Goal: Task Accomplishment & Management: Manage account settings

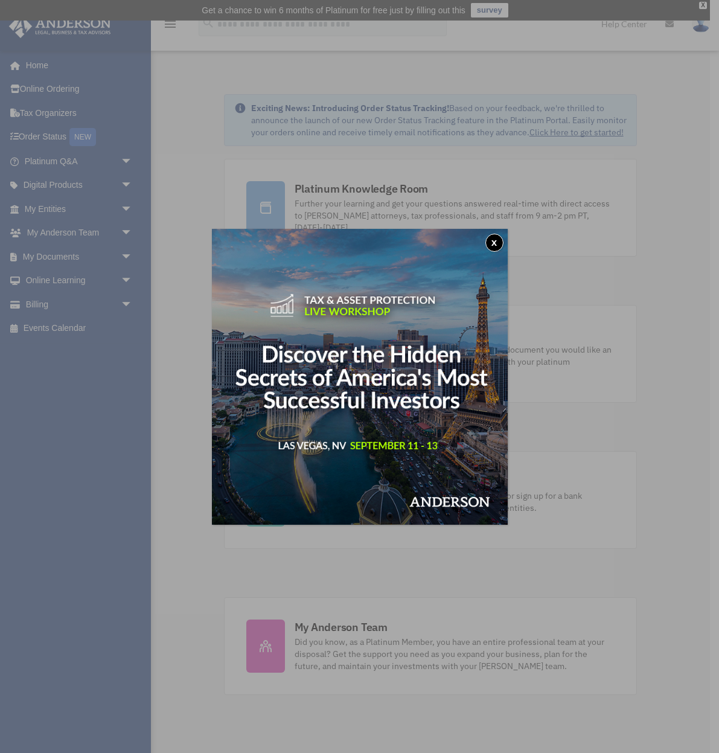
click at [495, 244] on button "x" at bounding box center [494, 243] width 18 height 18
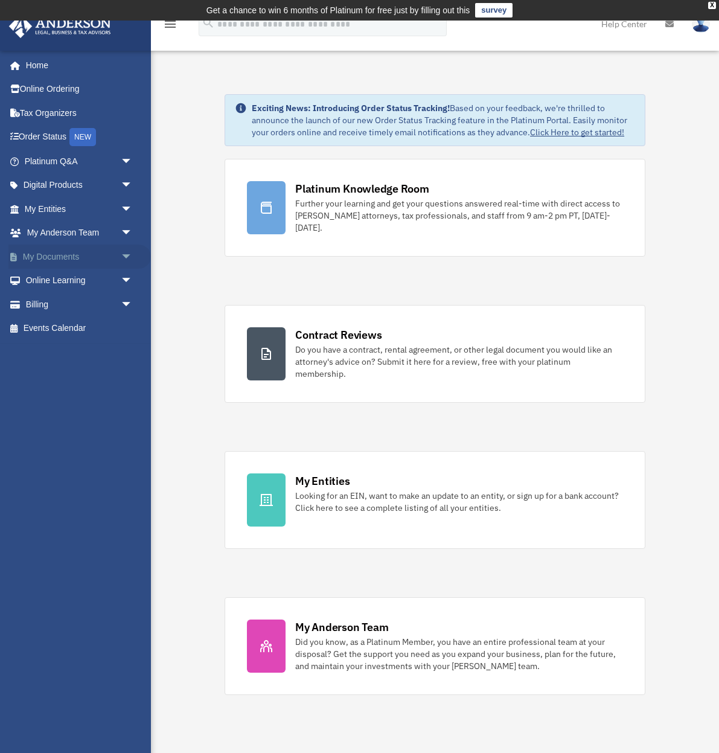
click at [124, 252] on span "arrow_drop_down" at bounding box center [133, 257] width 24 height 25
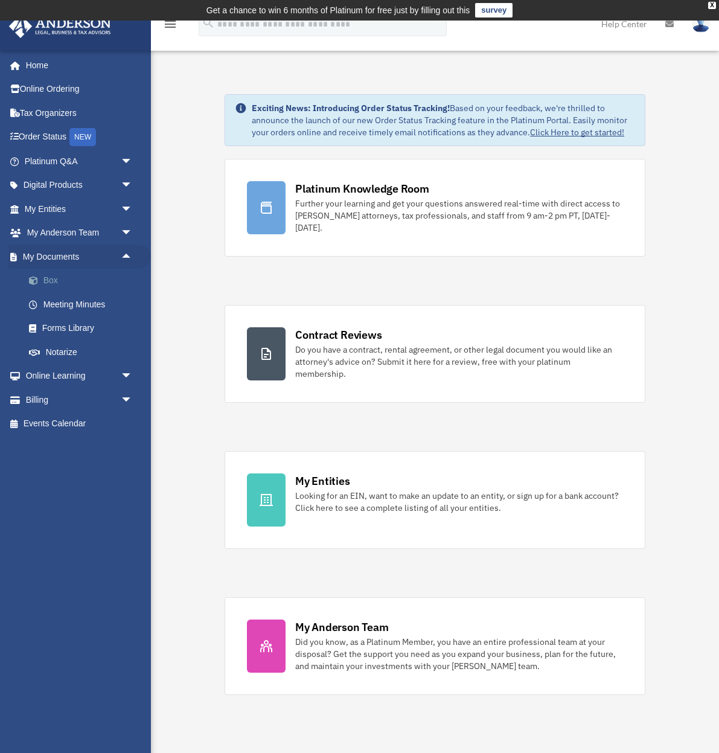
click at [54, 277] on link "Box" at bounding box center [84, 281] width 134 height 24
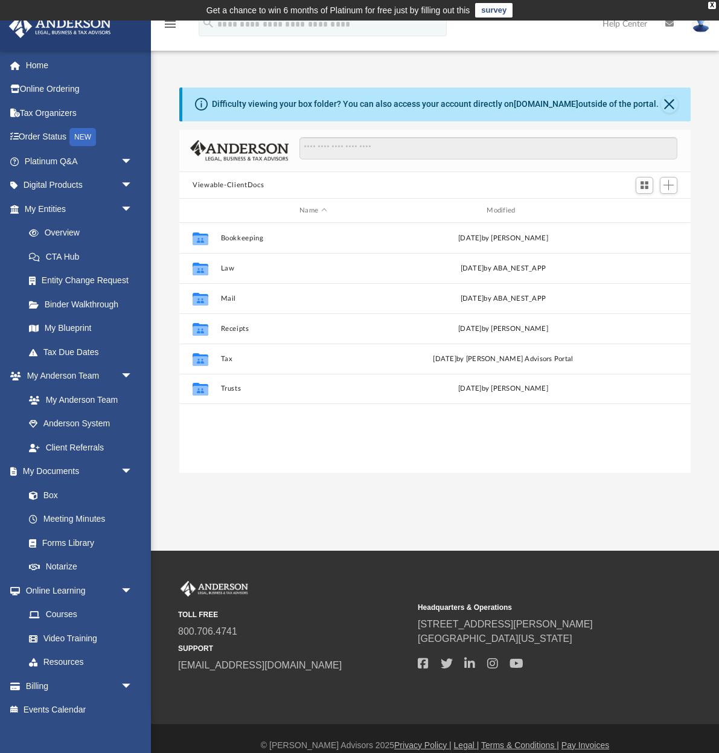
scroll to position [275, 511]
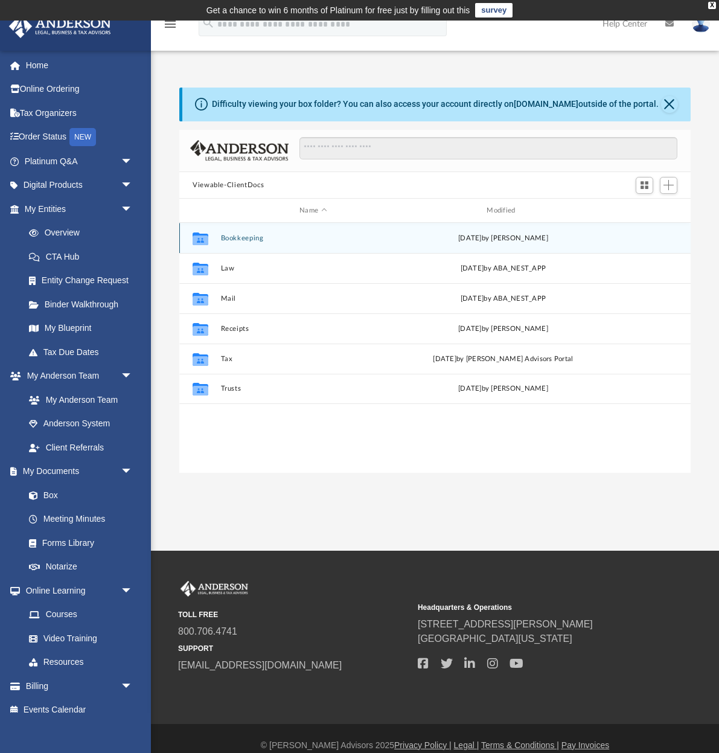
click at [241, 238] on button "Bookkeeping" at bounding box center [313, 238] width 185 height 8
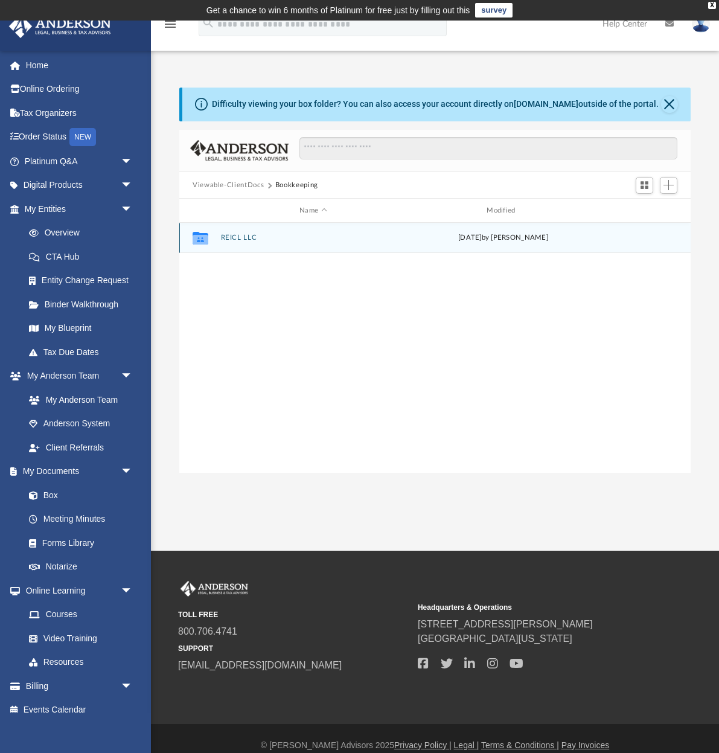
click at [241, 238] on button "REICL LLC" at bounding box center [313, 238] width 185 height 8
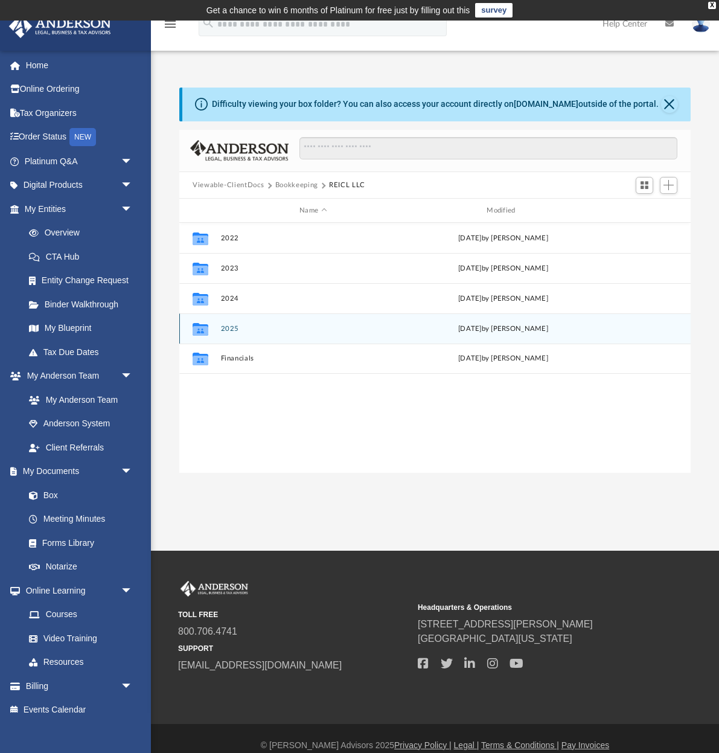
click at [229, 328] on button "2025" at bounding box center [313, 329] width 185 height 8
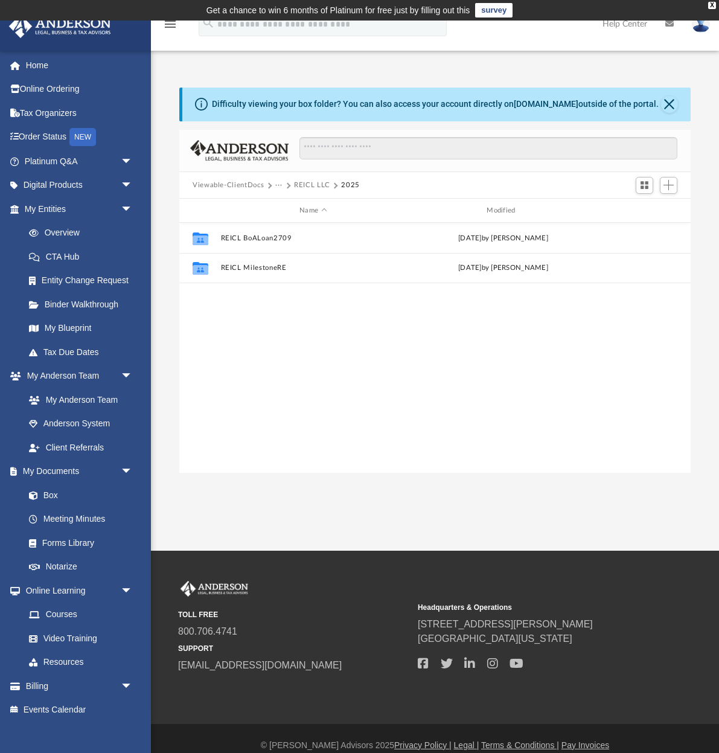
click at [277, 185] on button "···" at bounding box center [279, 185] width 8 height 11
click at [304, 184] on button "REICL LLC" at bounding box center [312, 185] width 36 height 11
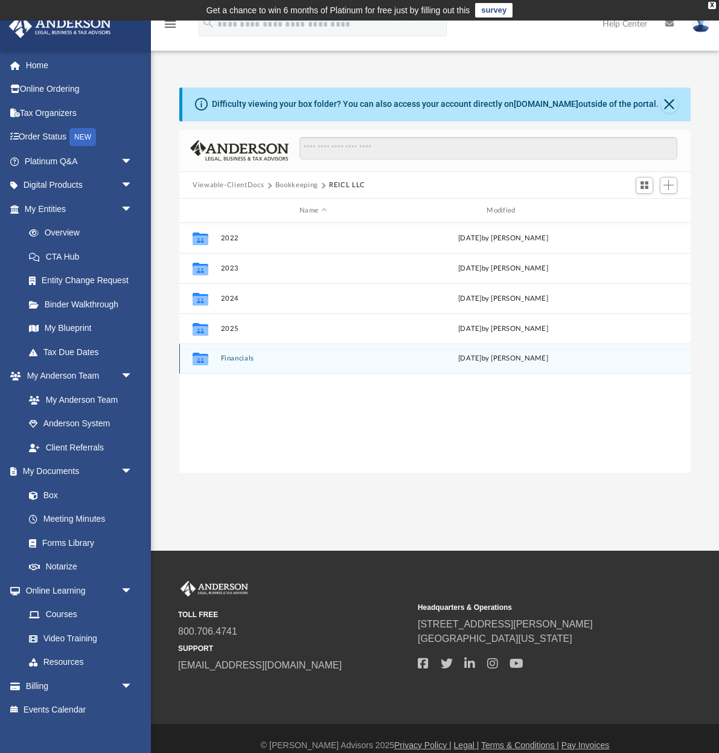
click at [234, 356] on button "Financials" at bounding box center [313, 359] width 185 height 8
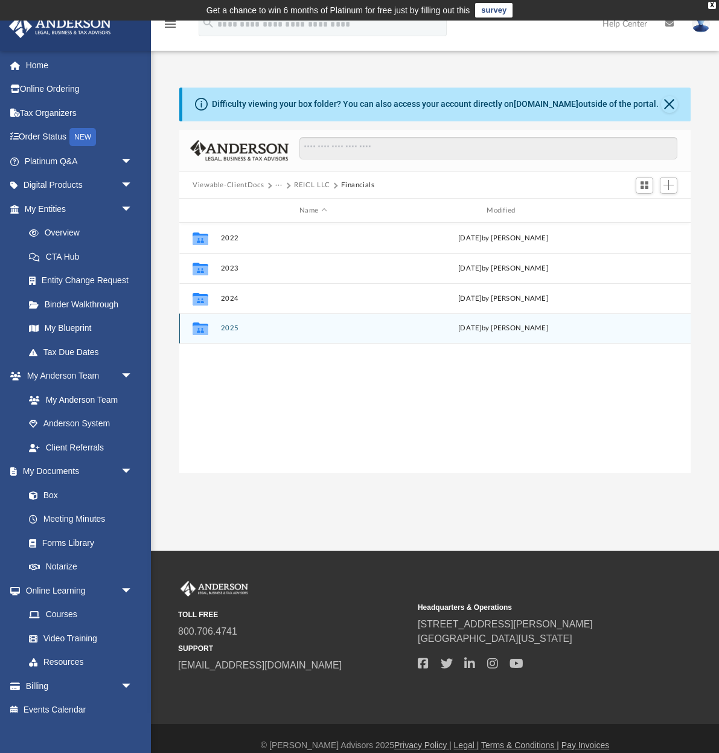
click at [234, 325] on button "2025" at bounding box center [313, 329] width 185 height 8
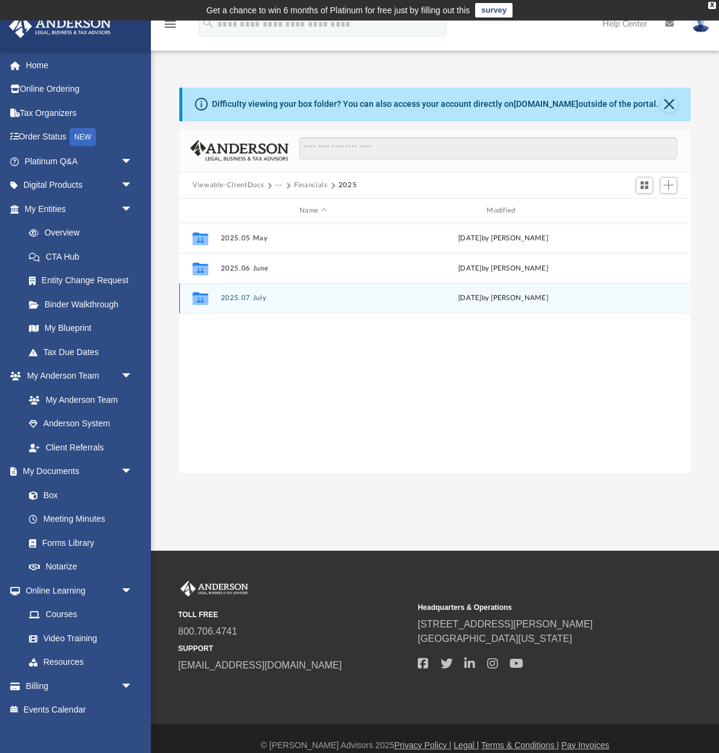
click at [237, 300] on button "2025.07 July" at bounding box center [313, 299] width 185 height 8
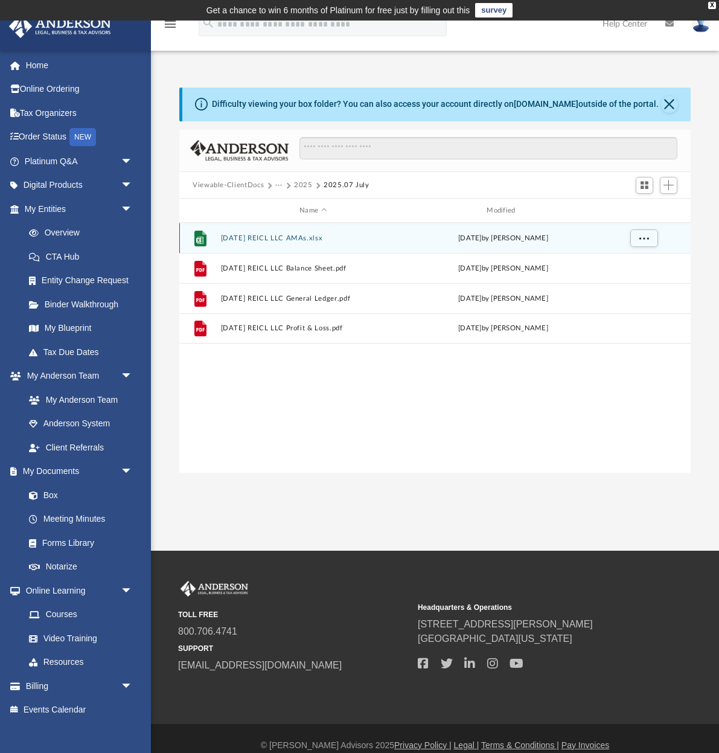
click at [299, 236] on button "[DATE] REICL LLC AMAs.xlsx" at bounding box center [313, 238] width 185 height 8
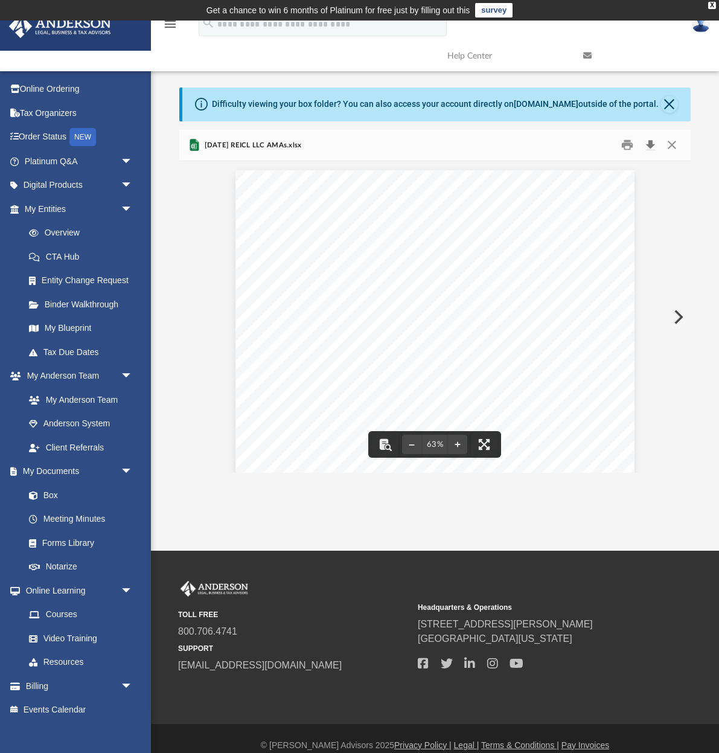
click at [649, 144] on button "Download" at bounding box center [650, 145] width 22 height 19
click at [680, 316] on button "Preview" at bounding box center [677, 317] width 27 height 34
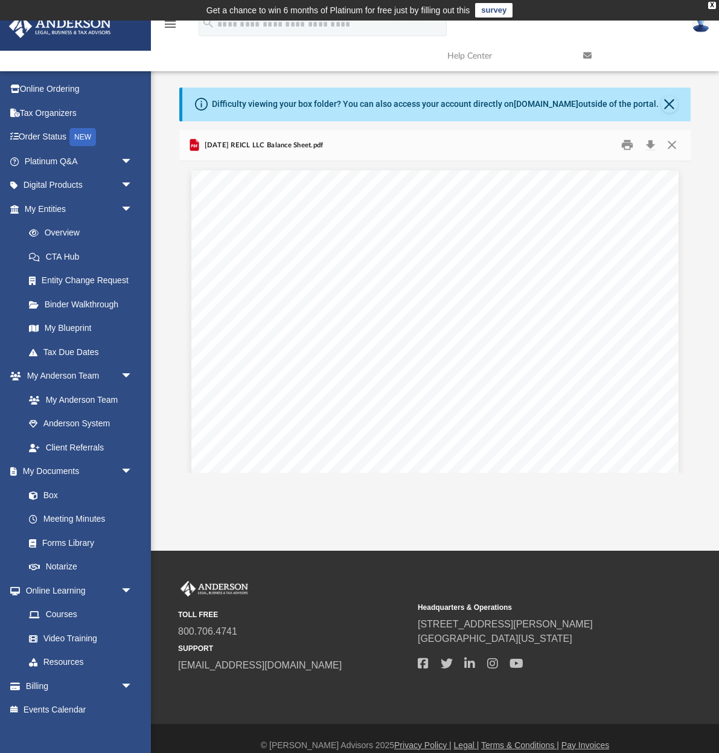
scroll to position [0, 0]
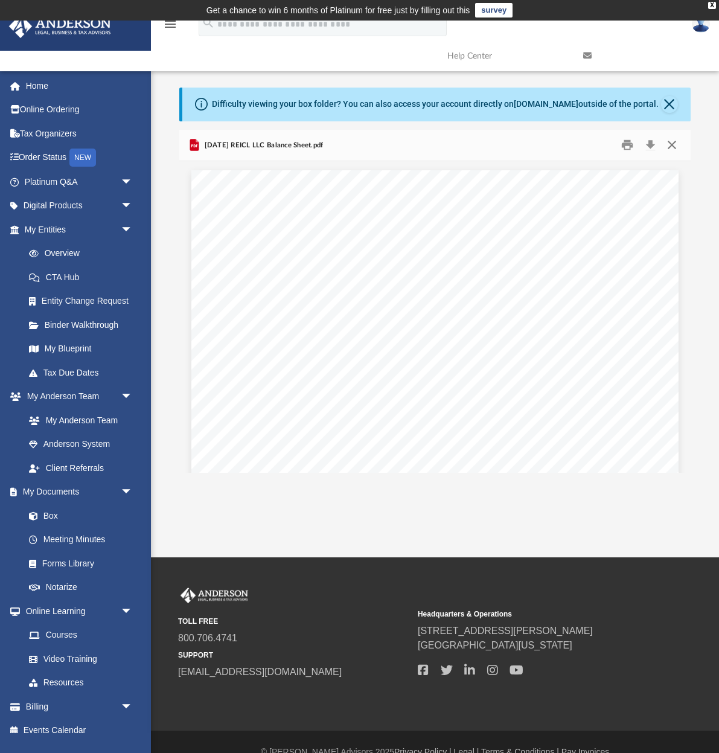
click at [671, 145] on button "Close" at bounding box center [672, 145] width 22 height 19
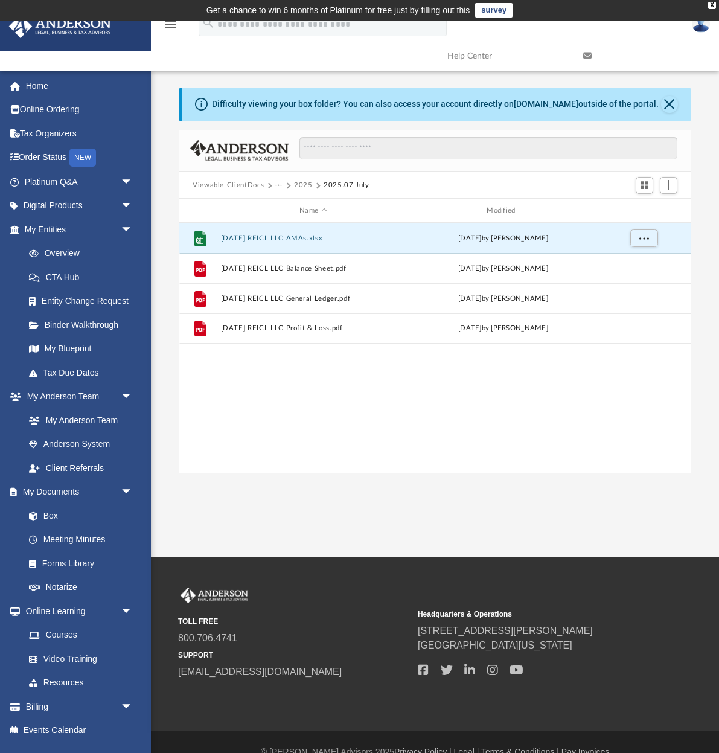
click at [526, 394] on div "File [DATE] REICL LLC AMAs.xlsx [DATE] by [PERSON_NAME] File [DATE] REICL LLC B…" at bounding box center [434, 348] width 511 height 251
click at [671, 184] on span "Add" at bounding box center [669, 185] width 10 height 10
click at [647, 208] on li "Upload" at bounding box center [651, 209] width 39 height 13
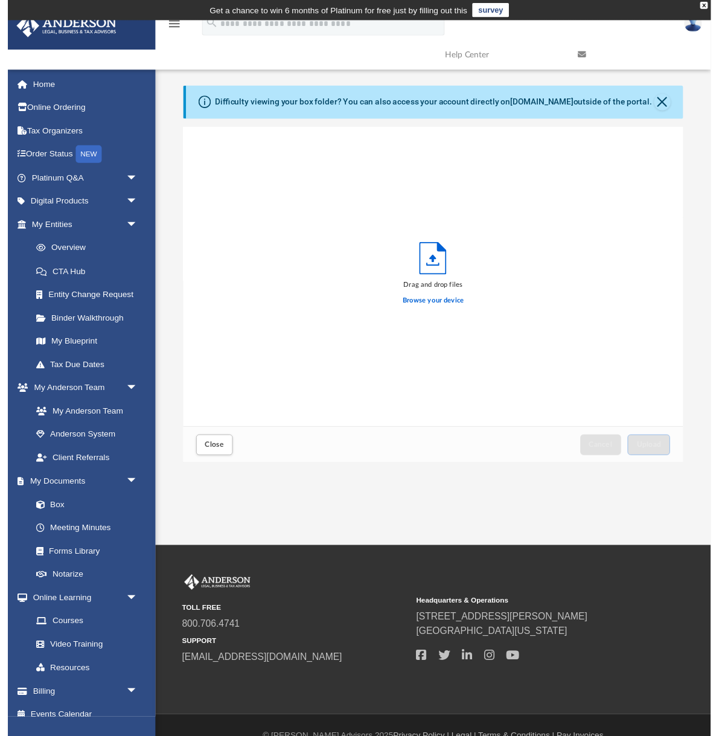
scroll to position [306, 511]
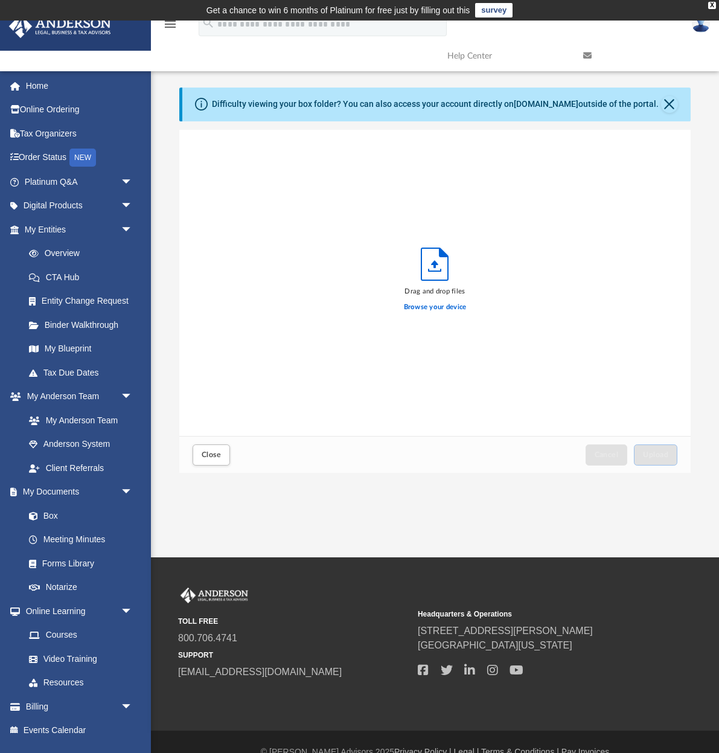
click at [432, 264] on icon "Upload" at bounding box center [434, 264] width 27 height 32
click at [440, 307] on label "Browse your device" at bounding box center [435, 307] width 63 height 11
click at [0, 0] on input "Browse your device" at bounding box center [0, 0] width 0 height 0
click at [652, 454] on span "Upload" at bounding box center [655, 454] width 25 height 7
click at [216, 455] on span "Close" at bounding box center [211, 454] width 19 height 7
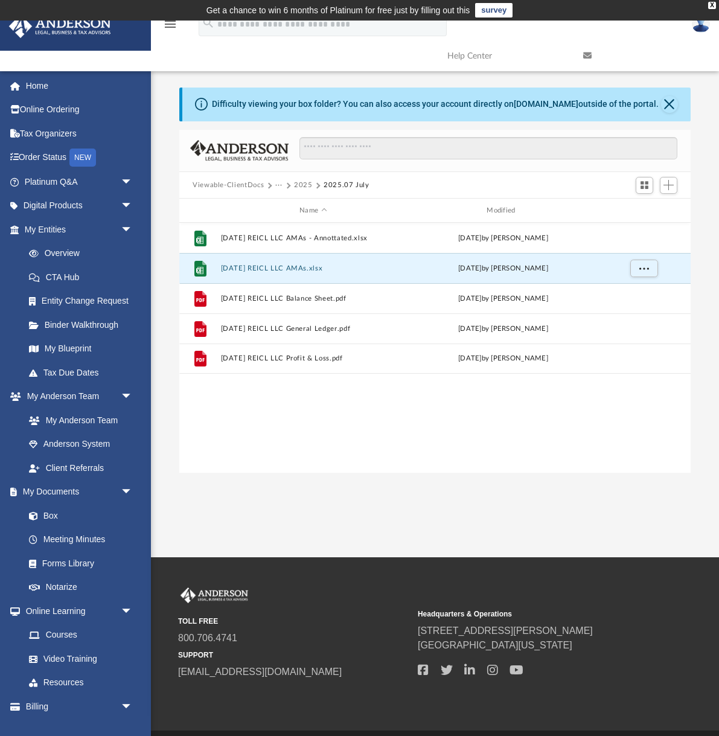
click at [276, 184] on button "···" at bounding box center [279, 185] width 8 height 11
click at [303, 208] on li "Bookkeeping" at bounding box center [302, 206] width 43 height 13
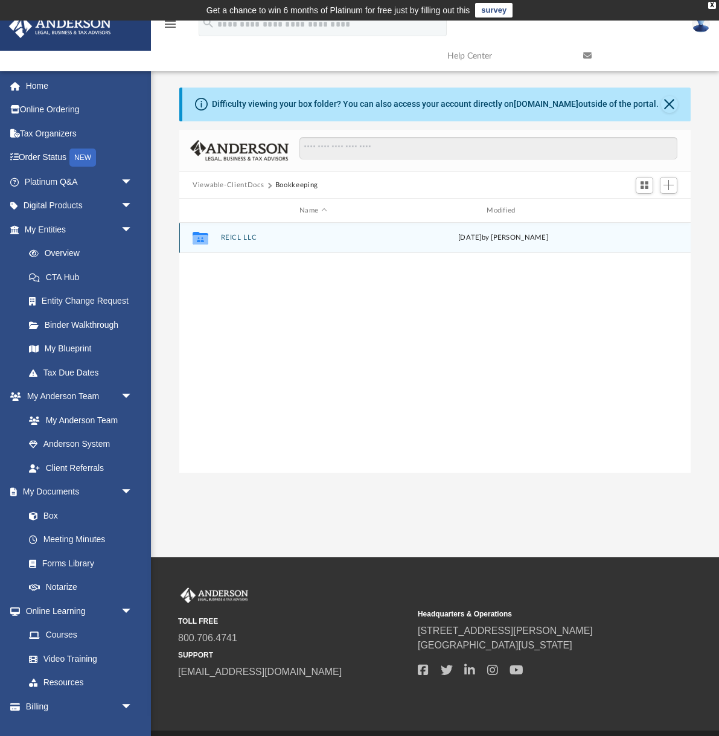
click at [240, 239] on button "REICL LLC" at bounding box center [313, 238] width 185 height 8
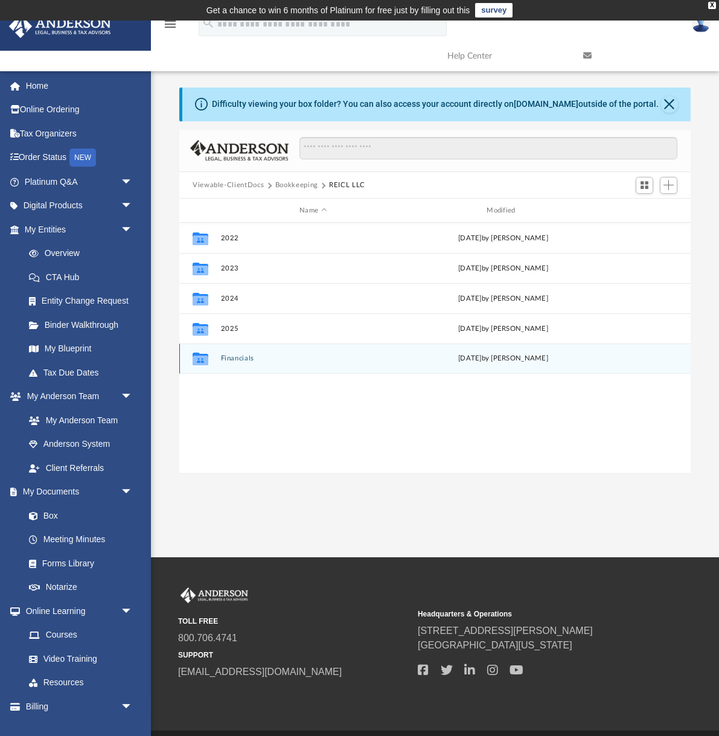
click at [234, 359] on button "Financials" at bounding box center [313, 359] width 185 height 8
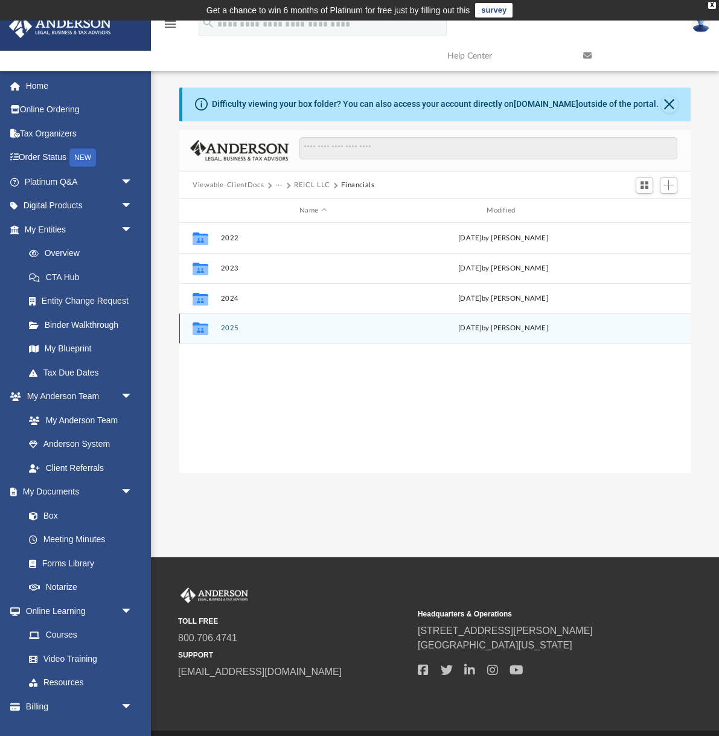
click at [225, 331] on button "2025" at bounding box center [313, 329] width 185 height 8
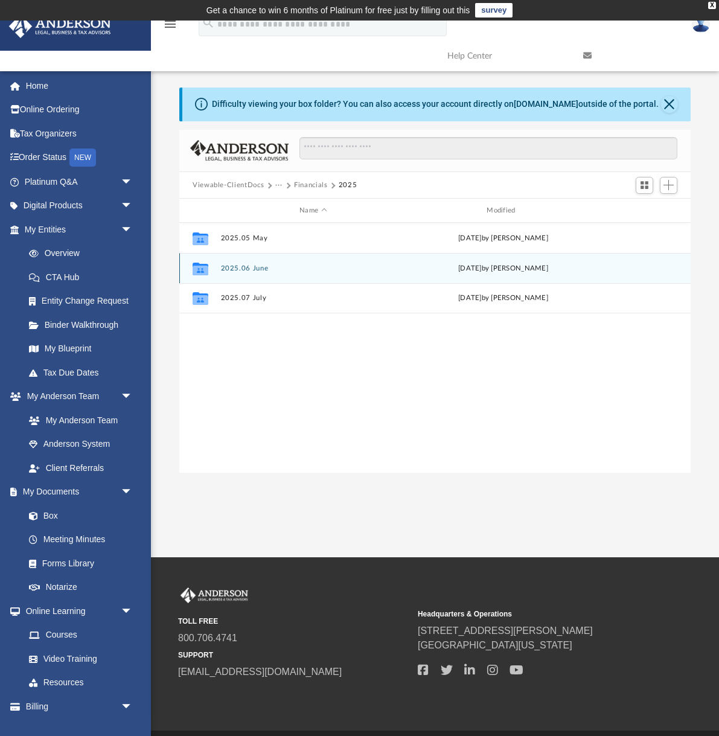
click at [248, 267] on button "2025.06 June" at bounding box center [313, 268] width 185 height 8
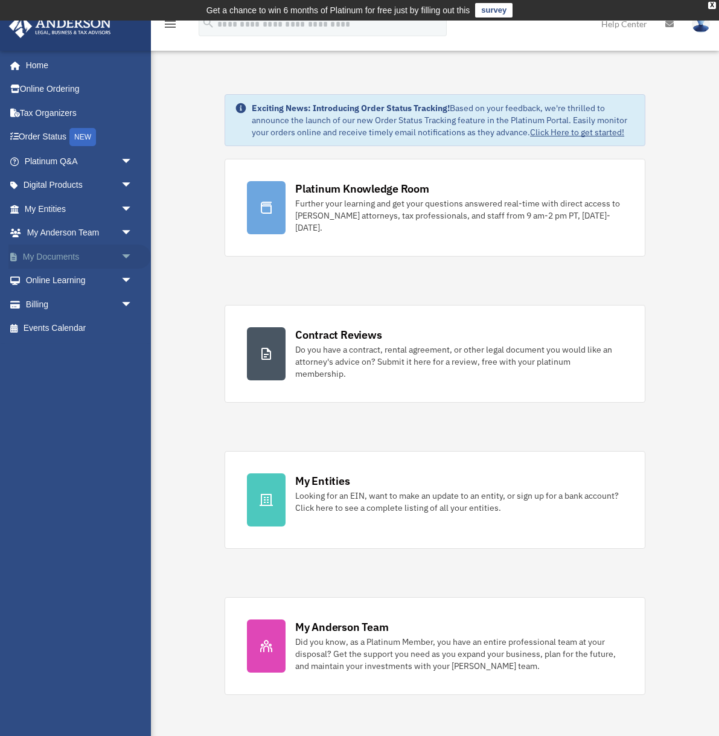
click at [126, 252] on span "arrow_drop_down" at bounding box center [133, 257] width 24 height 25
click at [49, 278] on link "Box" at bounding box center [84, 281] width 134 height 24
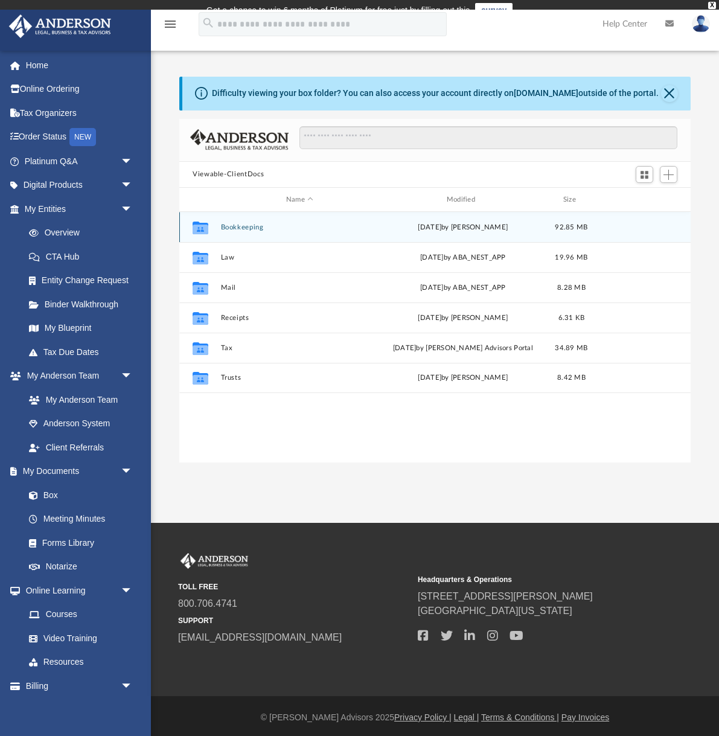
scroll to position [1, 1]
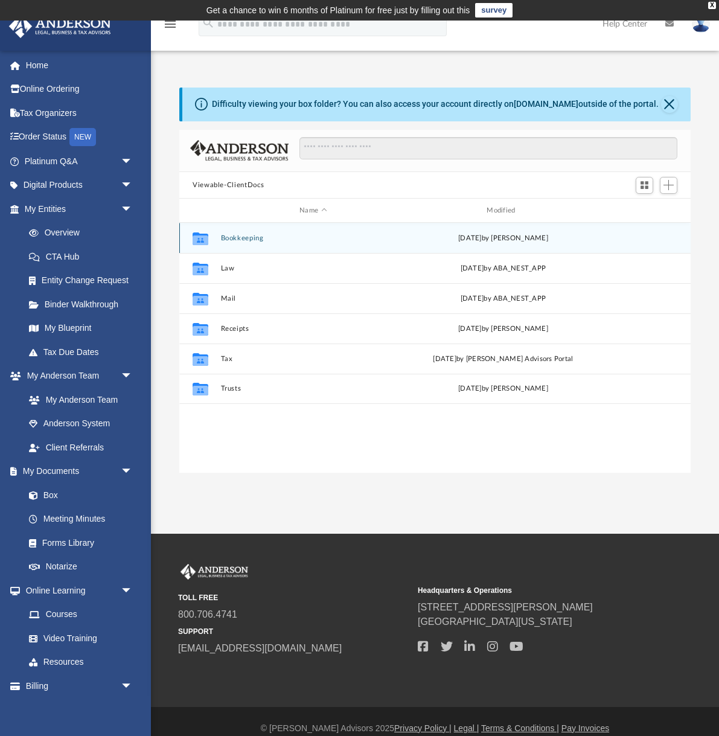
click at [243, 241] on button "Bookkeeping" at bounding box center [313, 238] width 185 height 8
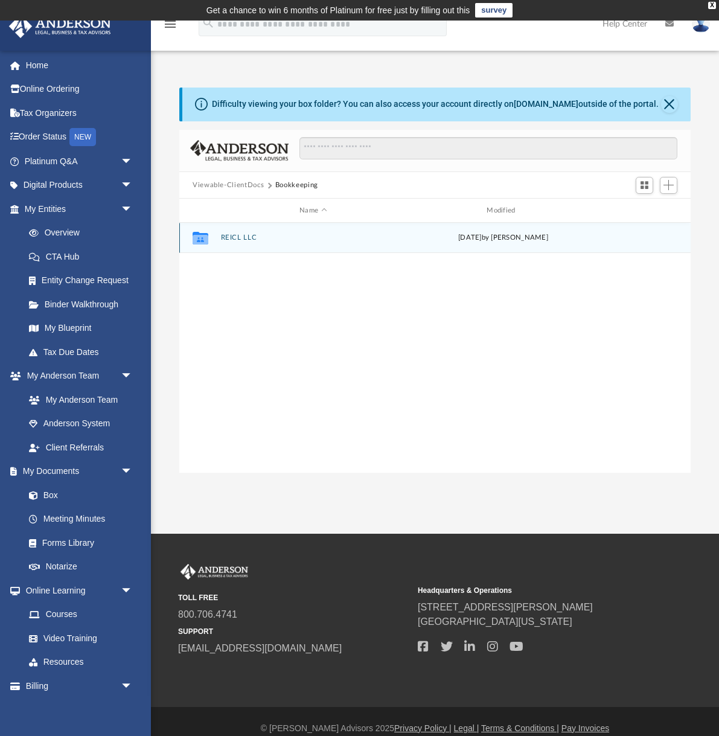
click at [239, 238] on button "REICL LLC" at bounding box center [313, 238] width 185 height 8
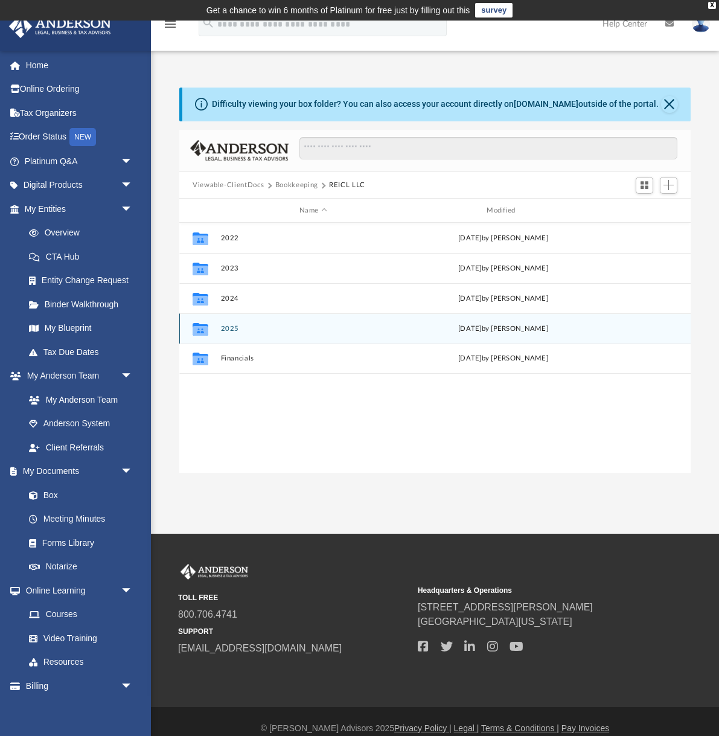
click at [228, 328] on button "2025" at bounding box center [313, 329] width 185 height 8
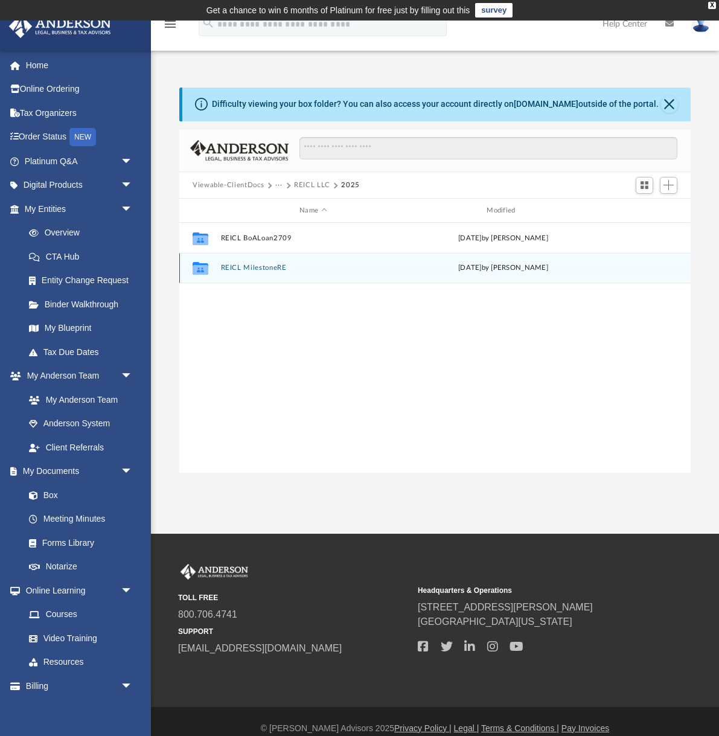
click at [261, 267] on button "REICL MilestoneRE" at bounding box center [313, 268] width 185 height 8
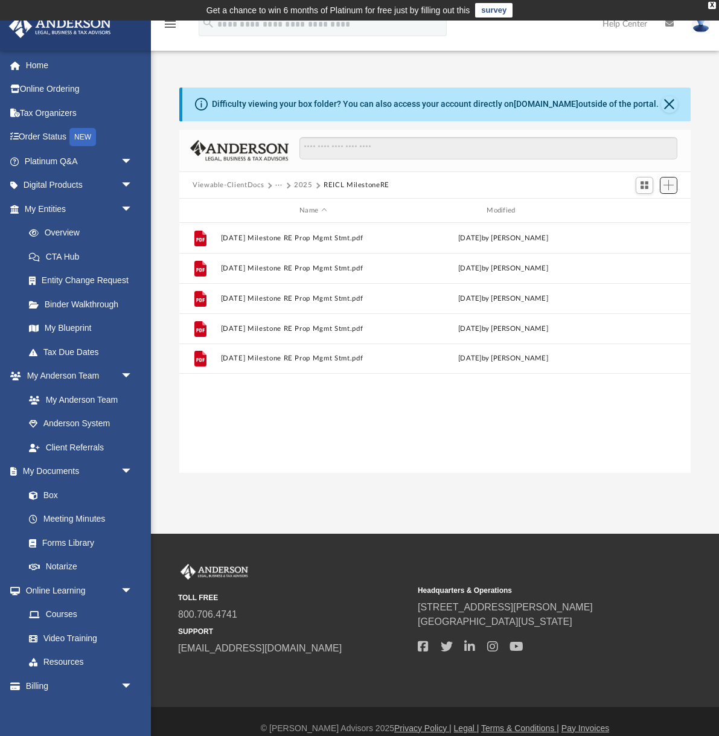
click at [671, 188] on span "Add" at bounding box center [669, 185] width 10 height 10
click at [645, 209] on li "Upload" at bounding box center [651, 209] width 39 height 13
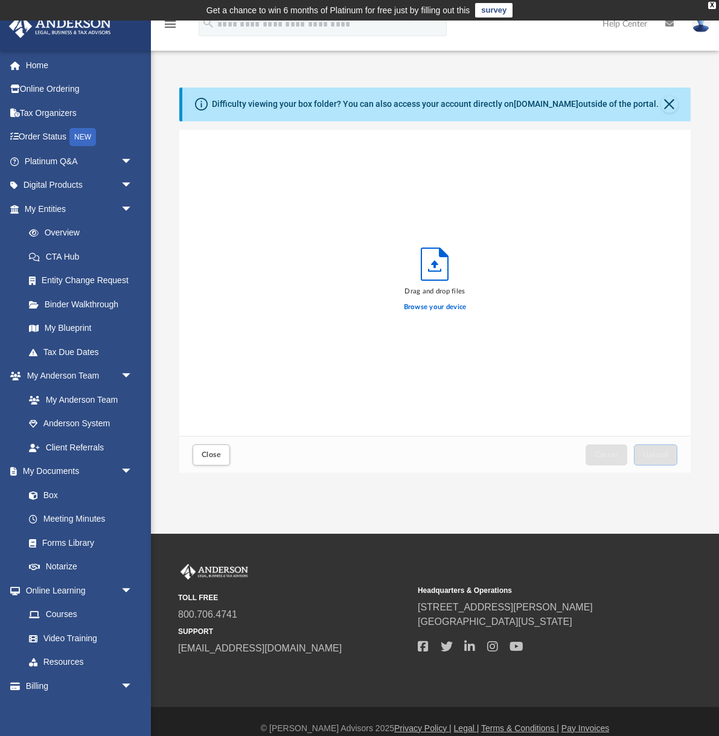
scroll to position [306, 511]
click at [443, 305] on label "Browse your device" at bounding box center [435, 307] width 63 height 11
click at [0, 0] on input "Browse your device" at bounding box center [0, 0] width 0 height 0
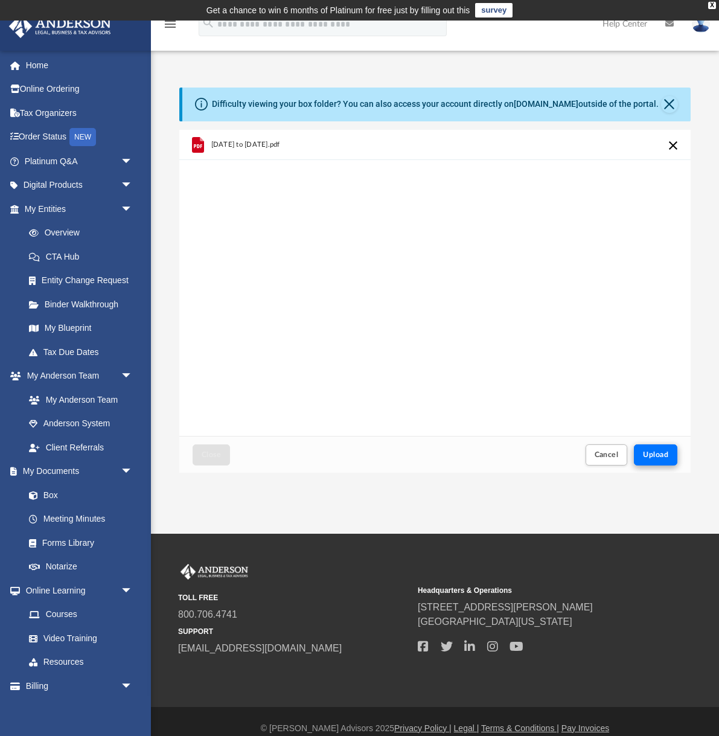
click at [660, 454] on span "Upload" at bounding box center [655, 454] width 25 height 7
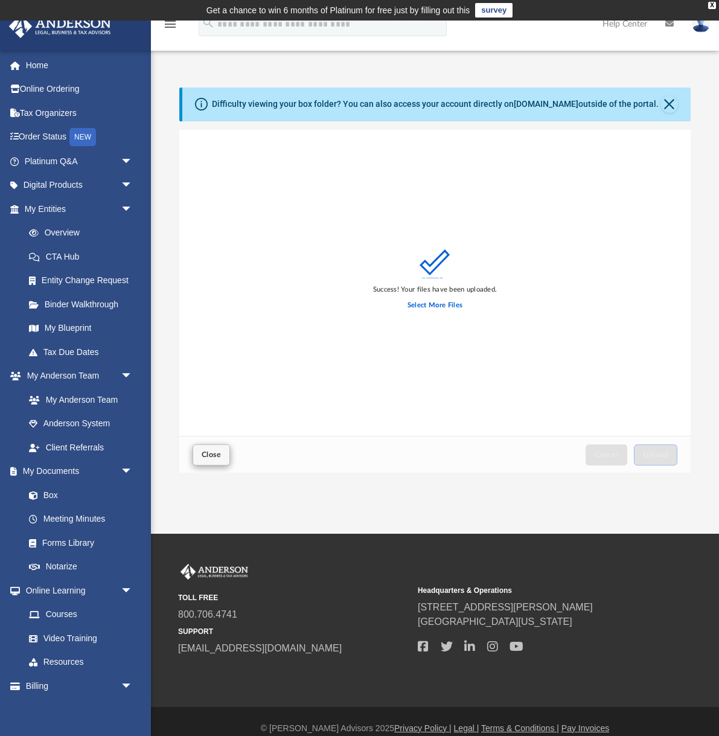
click at [208, 457] on span "Close" at bounding box center [211, 454] width 19 height 7
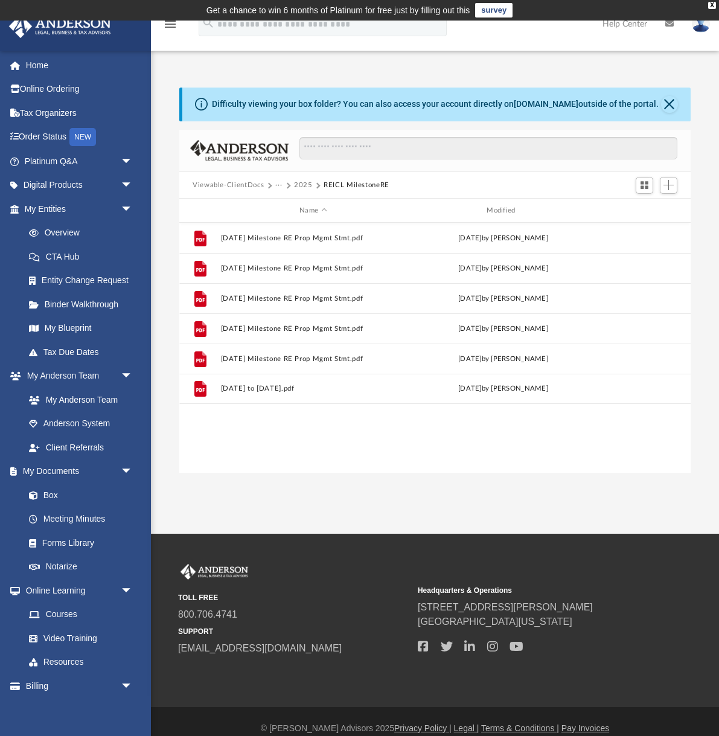
click at [304, 185] on button "2025" at bounding box center [303, 185] width 19 height 11
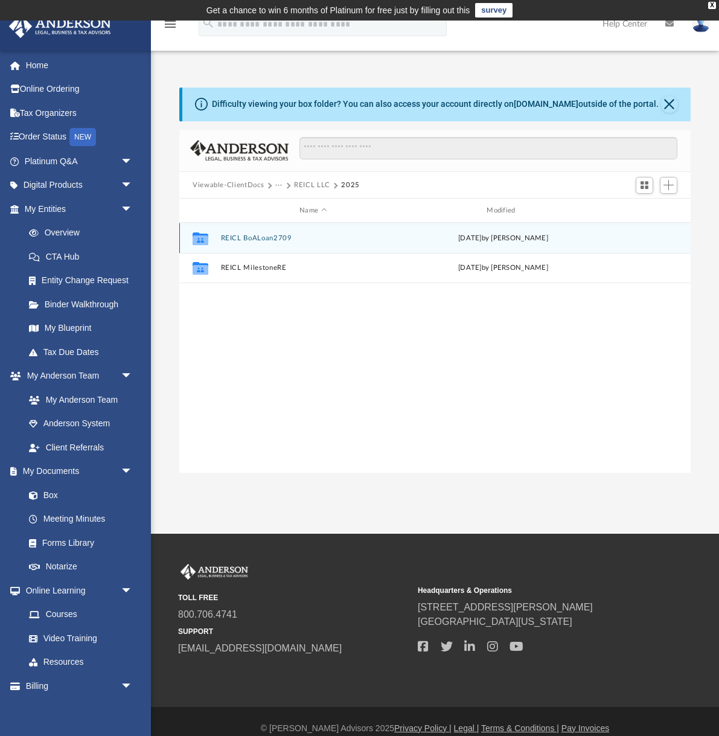
click at [260, 239] on button "REICL BoALoan2709" at bounding box center [313, 238] width 185 height 8
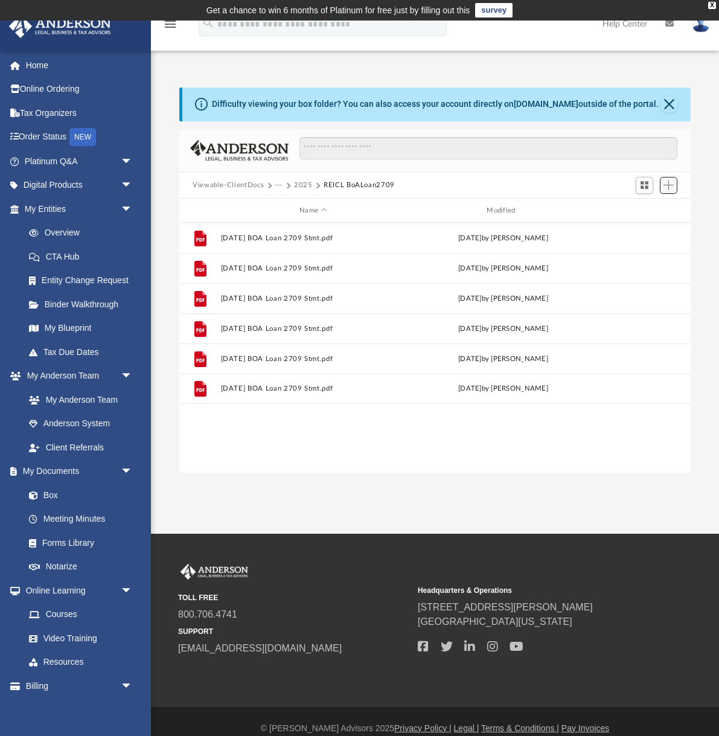
click at [673, 186] on span "Add" at bounding box center [669, 185] width 10 height 10
click at [645, 208] on li "Upload" at bounding box center [651, 209] width 39 height 13
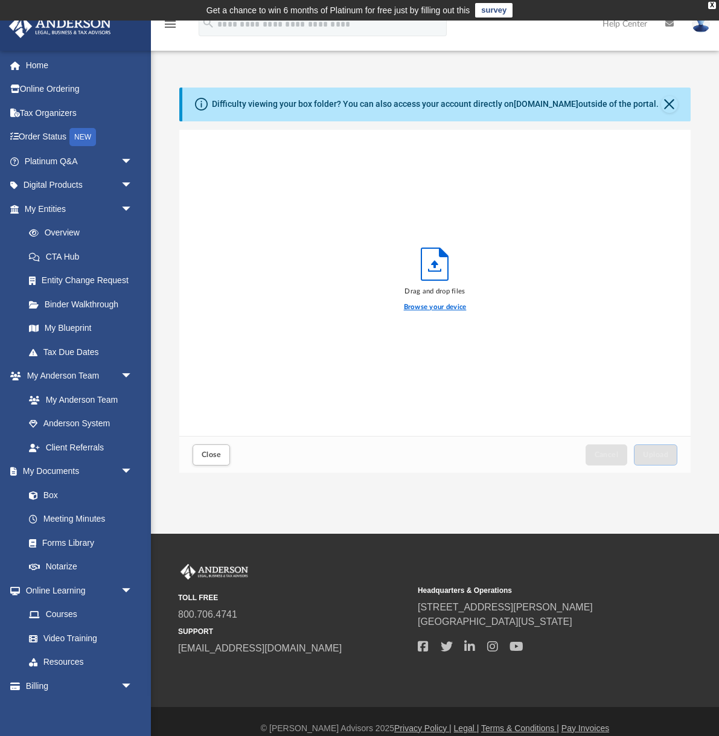
click at [452, 310] on label "Browse your device" at bounding box center [435, 307] width 63 height 11
click at [0, 0] on input "Browse your device" at bounding box center [0, 0] width 0 height 0
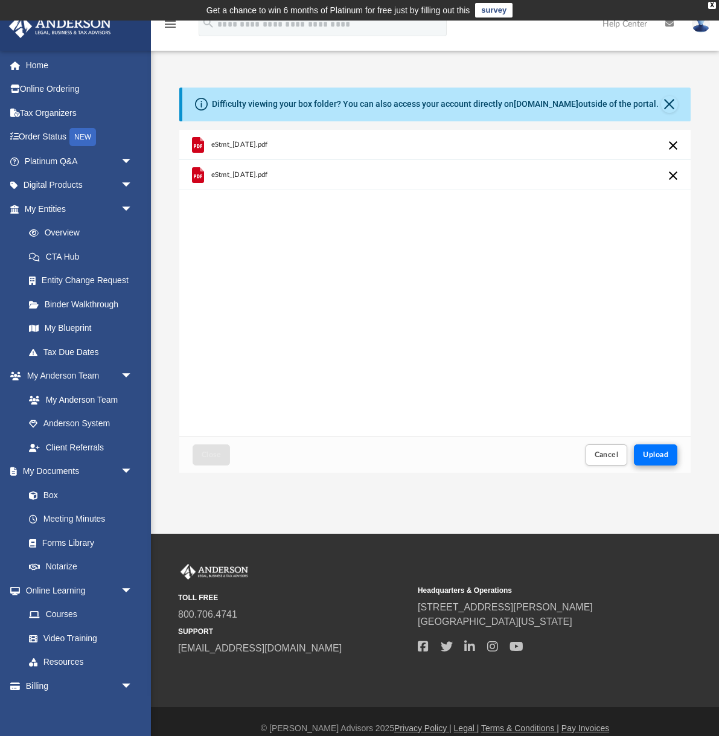
click at [660, 456] on span "Upload" at bounding box center [655, 454] width 25 height 7
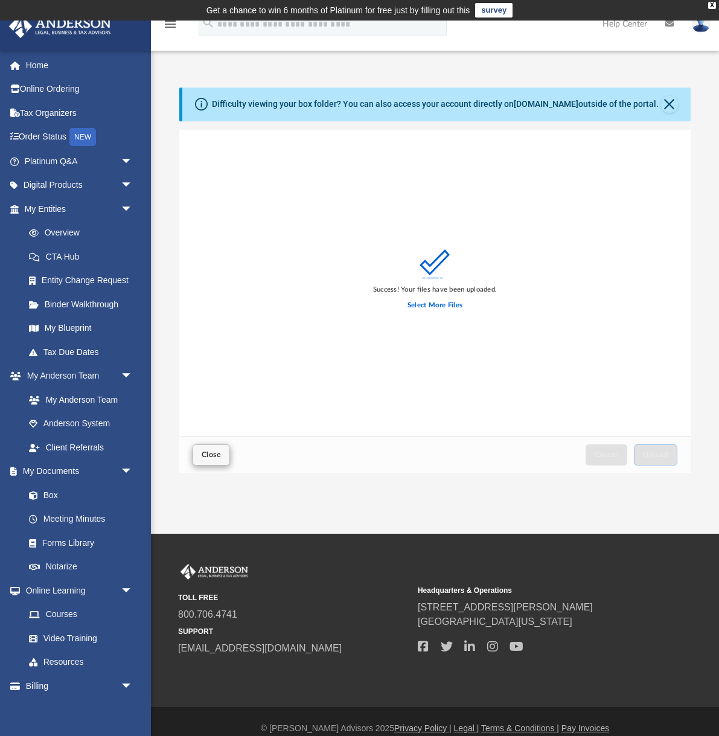
click at [223, 453] on button "Close" at bounding box center [211, 454] width 37 height 21
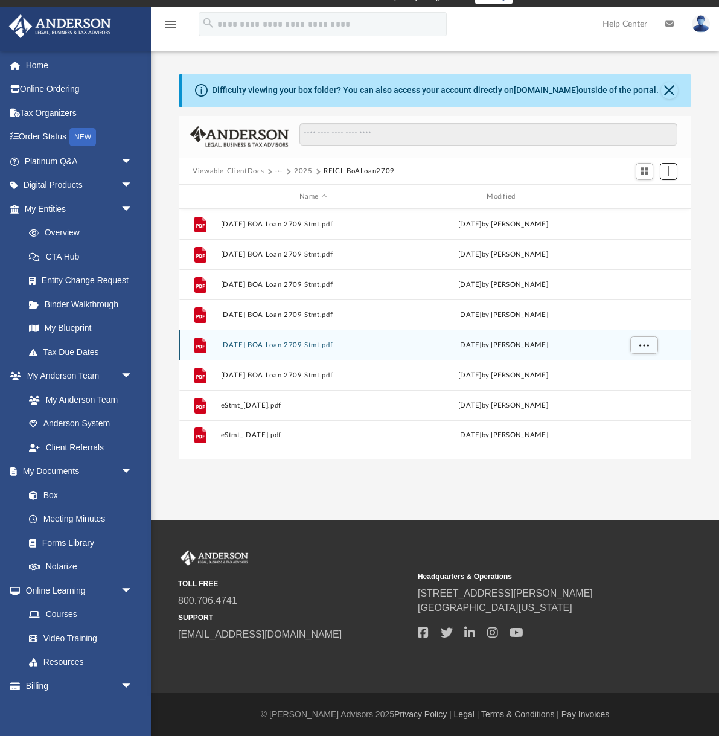
scroll to position [14, 0]
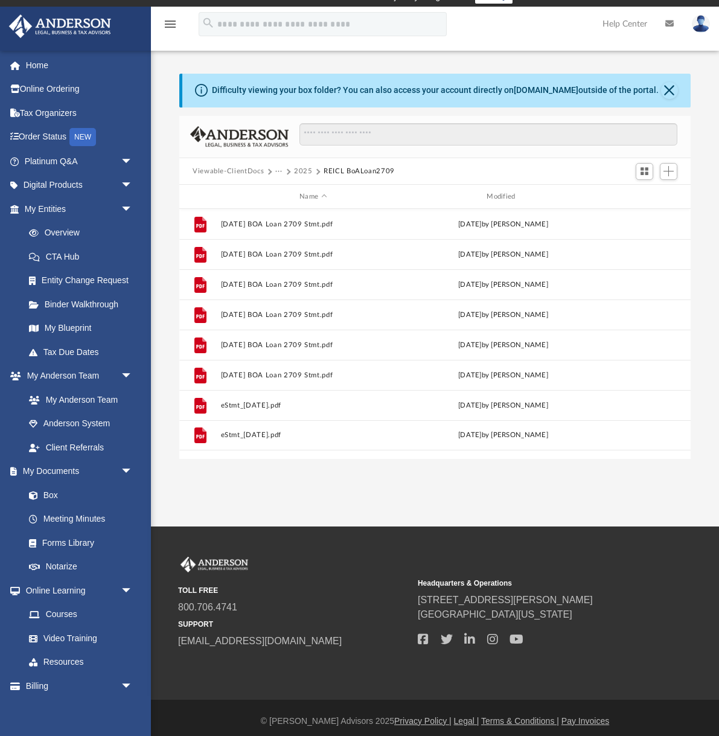
click at [696, 27] on img at bounding box center [701, 24] width 18 height 18
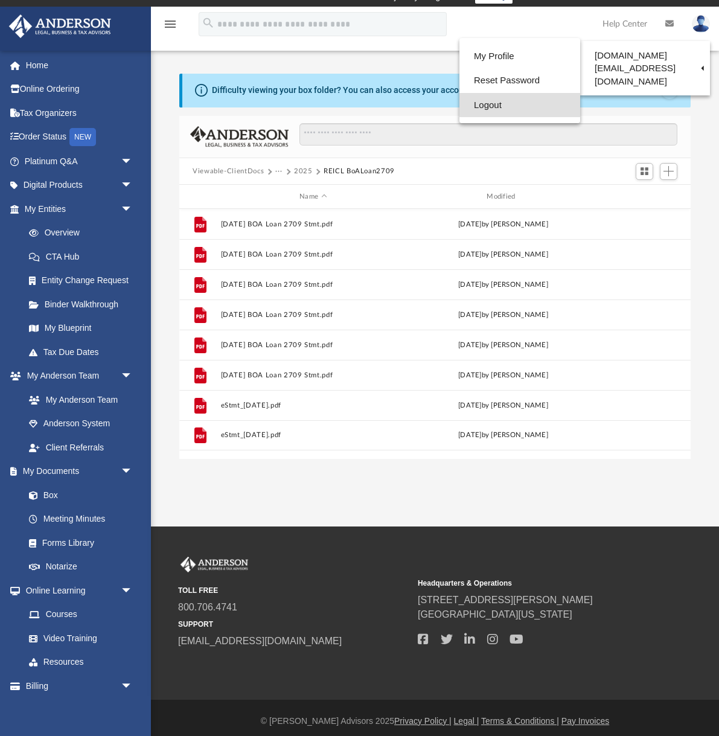
click at [486, 106] on link "Logout" at bounding box center [519, 105] width 121 height 25
